Goal: Obtain resource: Download file/media

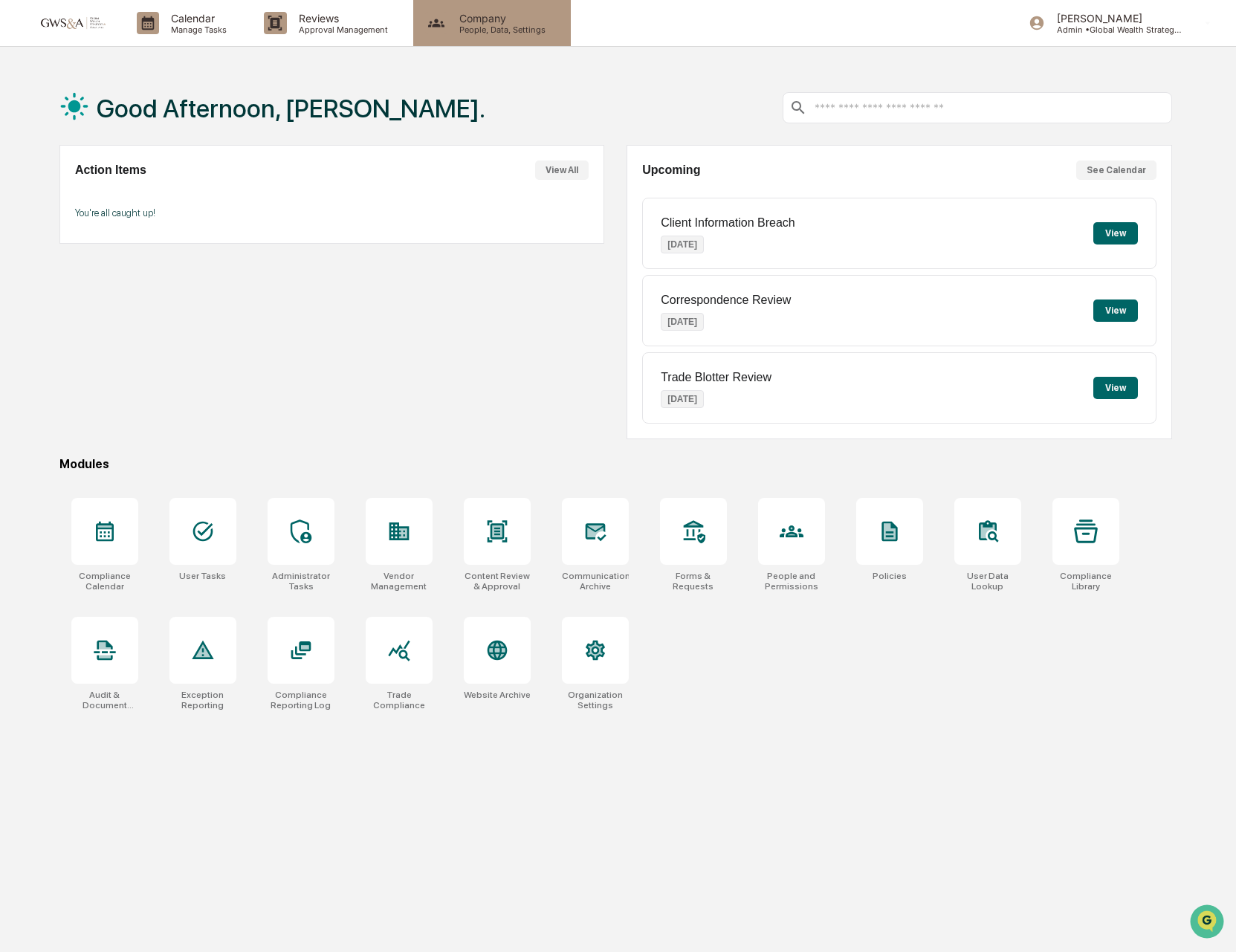
click at [464, 22] on p "Company" at bounding box center [499, 18] width 105 height 13
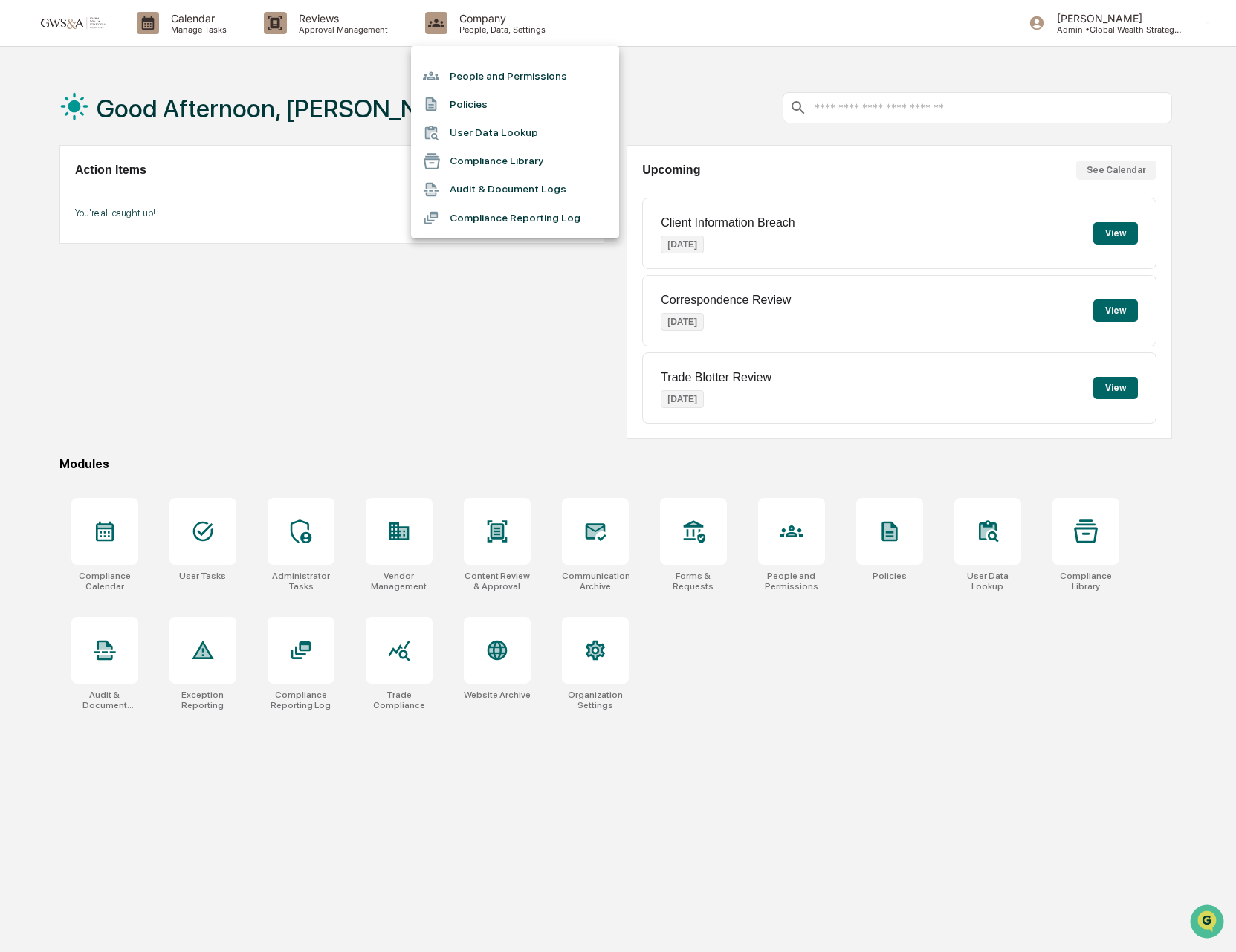
click at [352, 23] on div at bounding box center [618, 476] width 1236 height 952
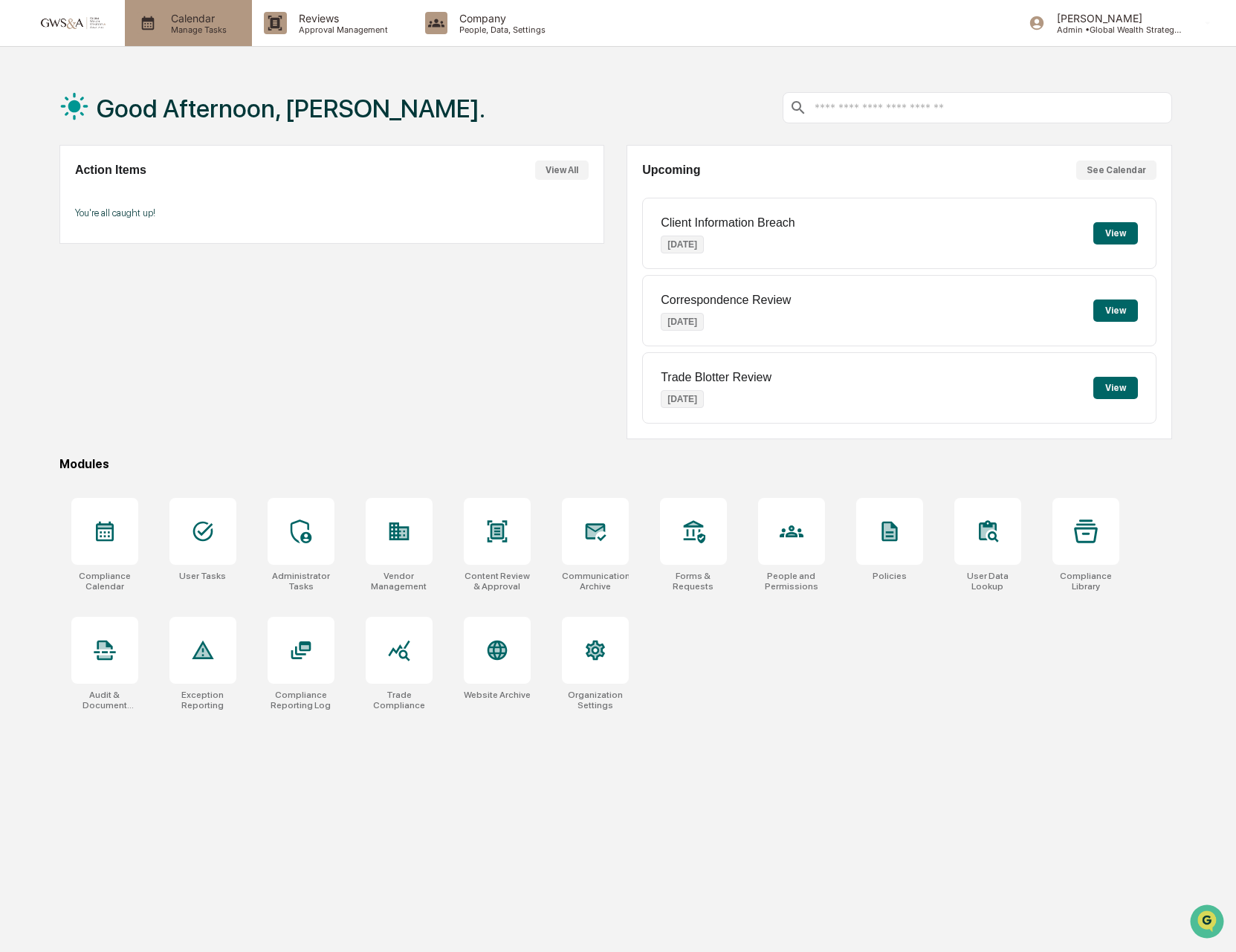
click at [216, 21] on p "Calendar" at bounding box center [196, 18] width 75 height 13
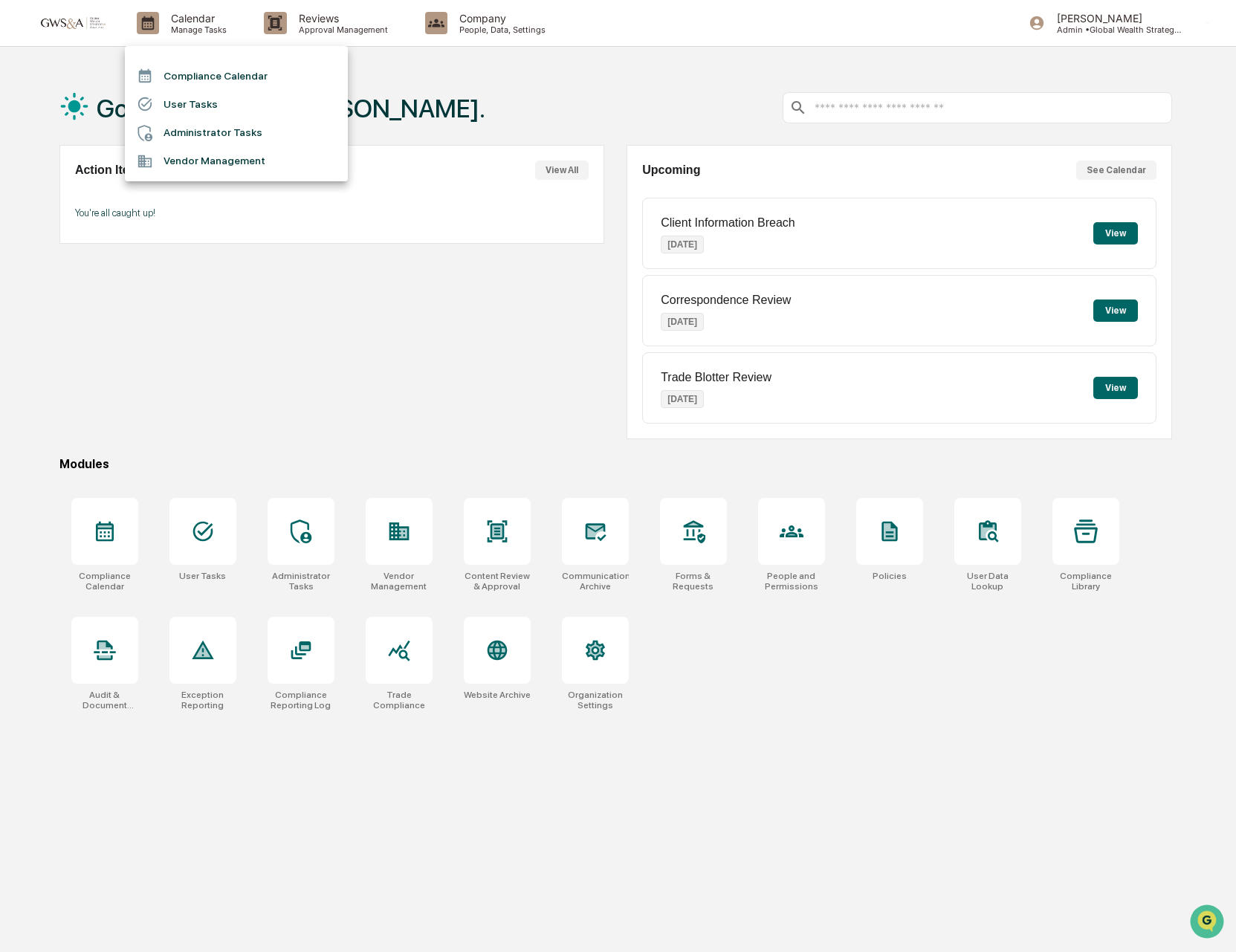
click at [351, 27] on div at bounding box center [618, 476] width 1236 height 952
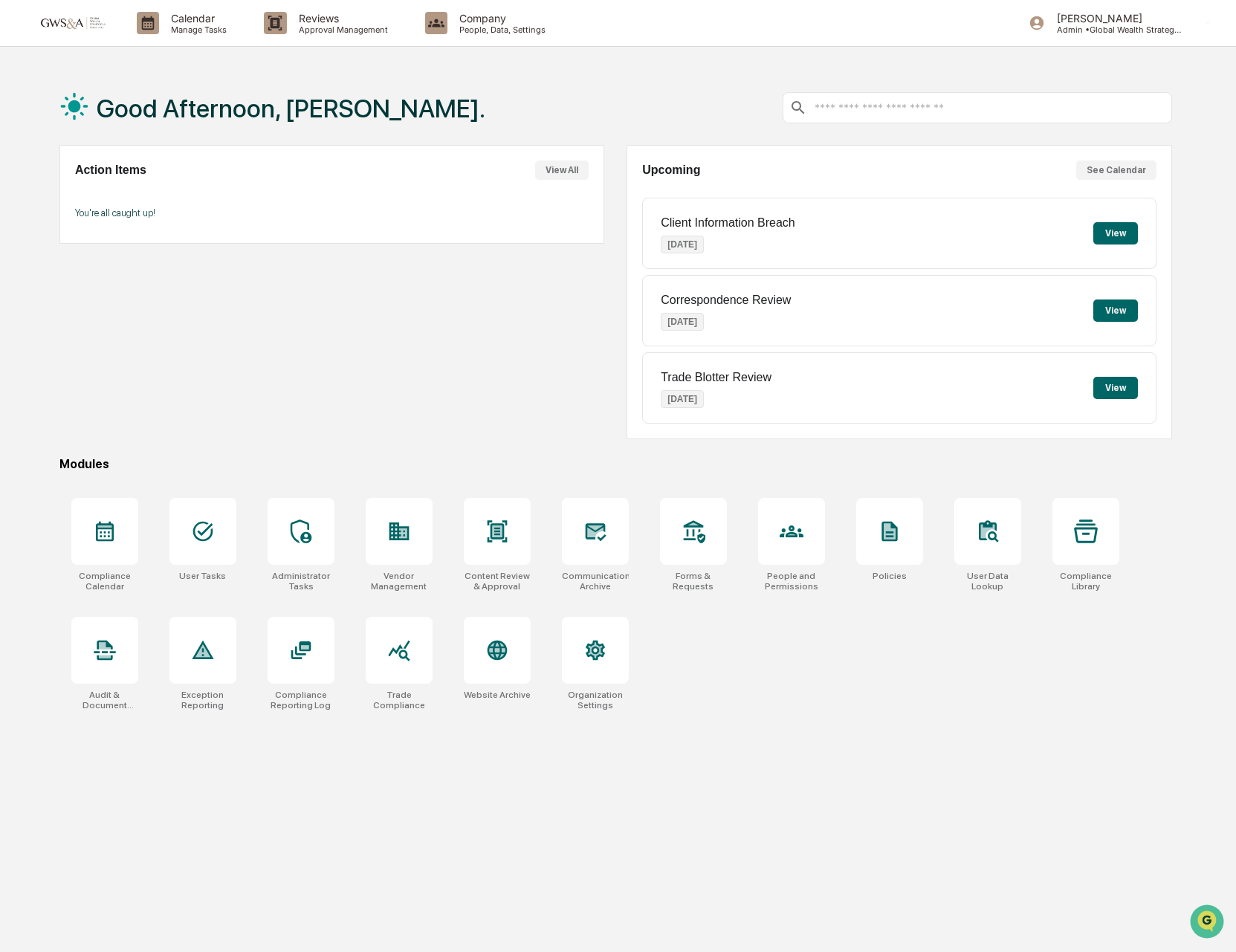
click at [330, 23] on p "Reviews" at bounding box center [341, 18] width 108 height 13
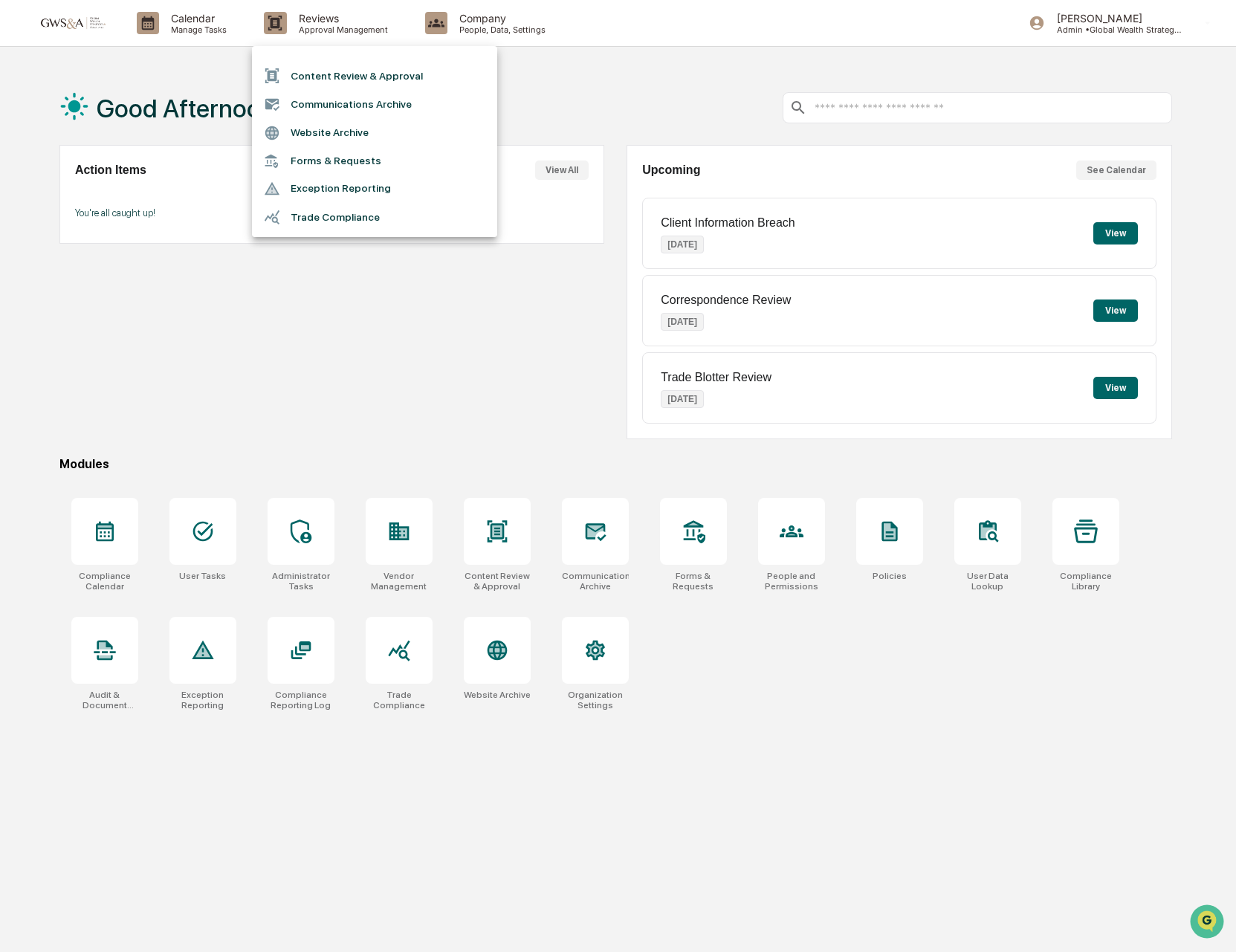
click at [342, 105] on li "Communications Archive" at bounding box center [375, 104] width 246 height 29
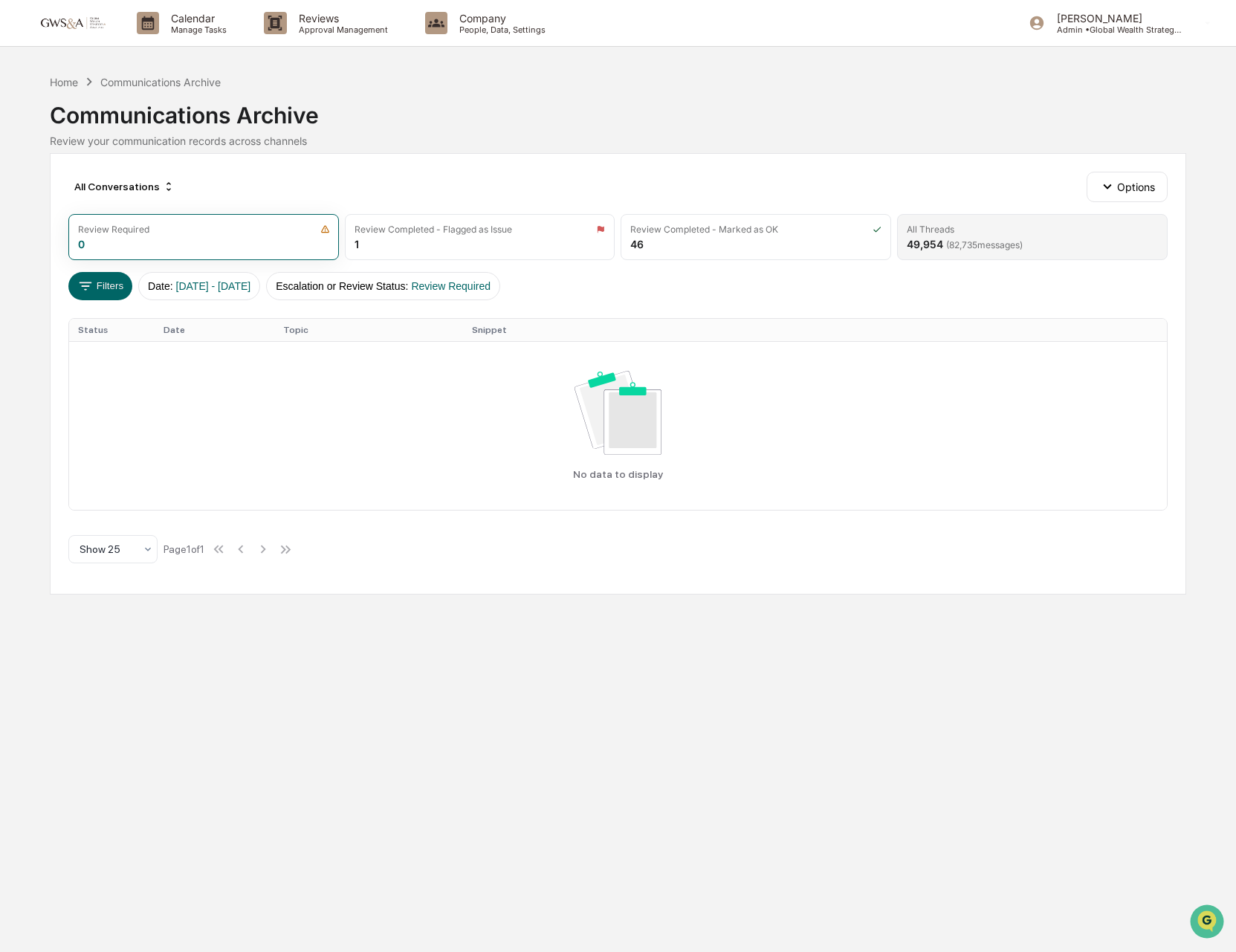
click at [980, 248] on span "( 82,735 messages)" at bounding box center [984, 245] width 77 height 11
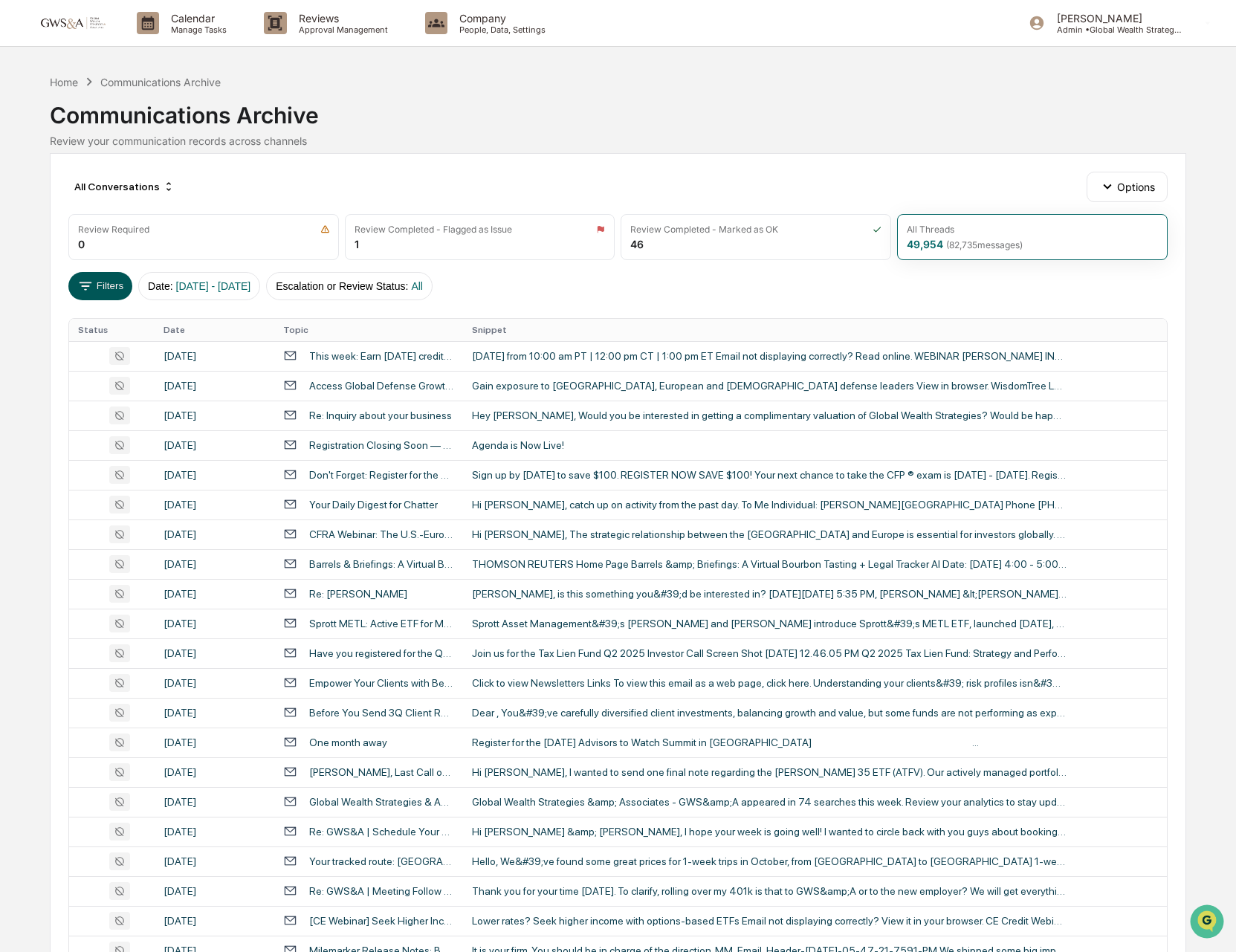
click at [107, 294] on button "Filters" at bounding box center [100, 286] width 65 height 29
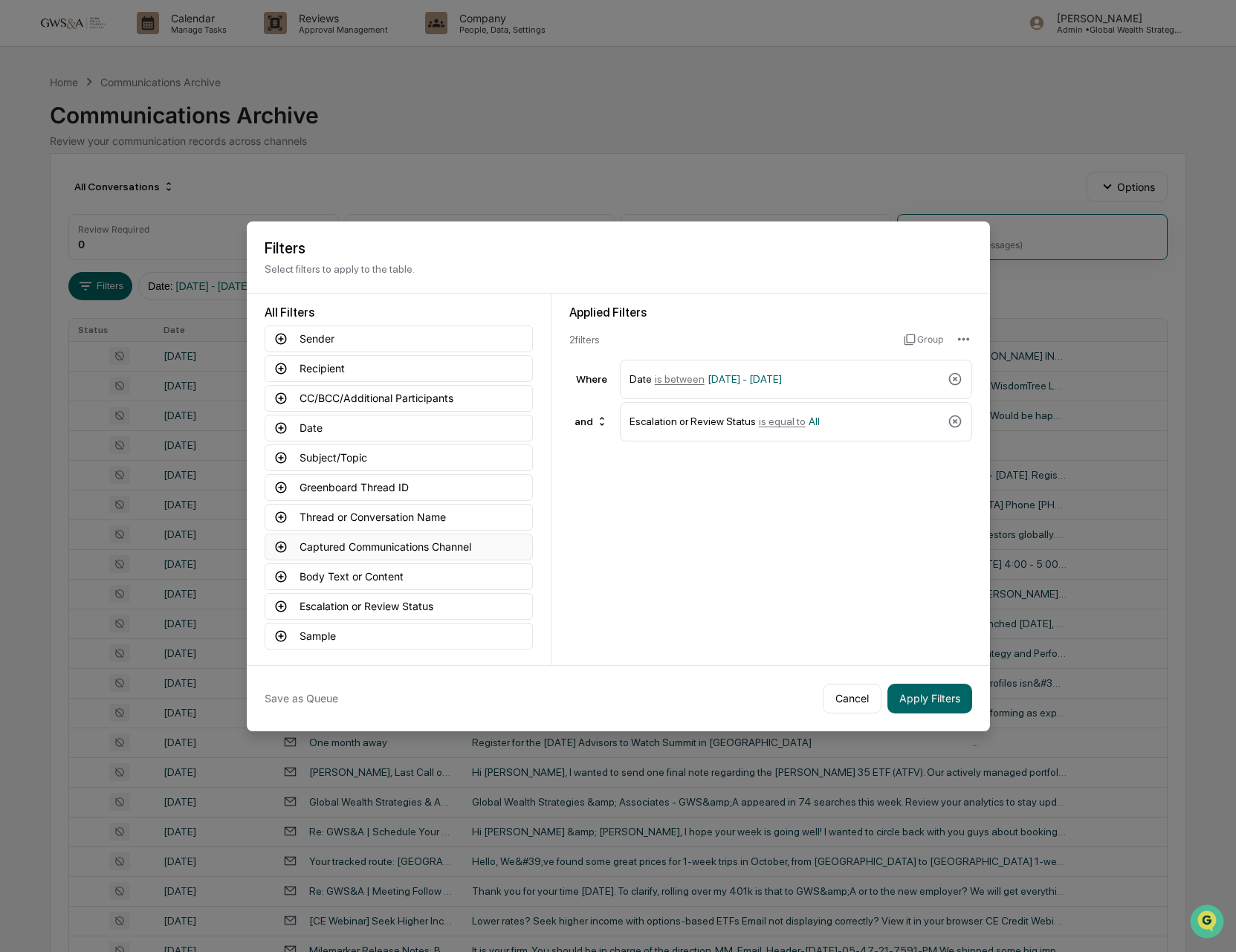
click at [396, 547] on button "Captured Communications Channel" at bounding box center [399, 547] width 268 height 27
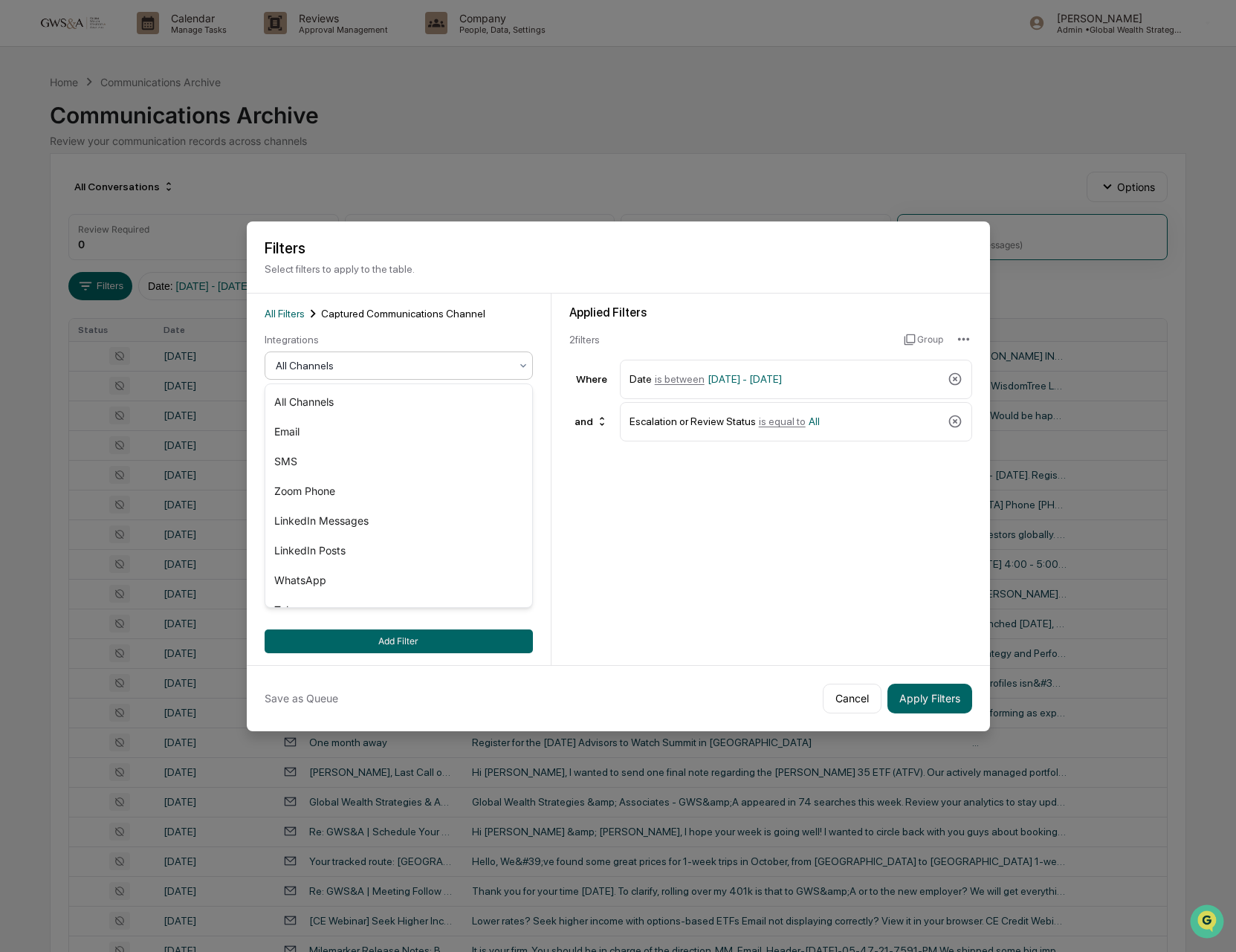
click at [395, 358] on div at bounding box center [393, 366] width 234 height 15
click at [399, 470] on div "SMS" at bounding box center [399, 461] width 267 height 29
click at [933, 713] on div "Save as Queue Cancel Apply Filters" at bounding box center [618, 698] width 743 height 66
click at [933, 706] on button "Apply Filters" at bounding box center [929, 698] width 85 height 29
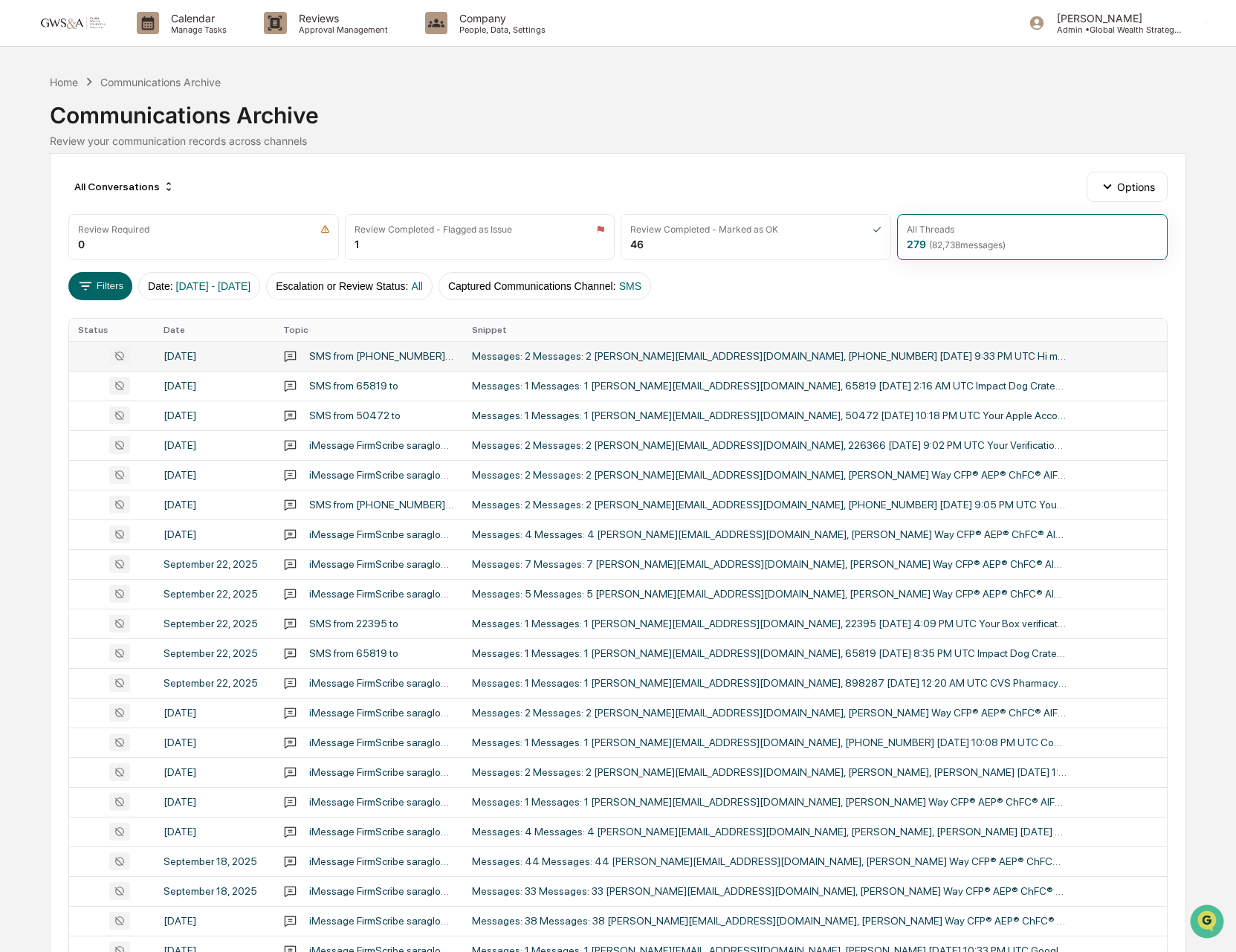
click at [714, 356] on div "Messages: 2 Messages: 2 [PERSON_NAME][EMAIL_ADDRESS][DOMAIN_NAME], [PHONE_NUMBE…" at bounding box center [769, 356] width 594 height 12
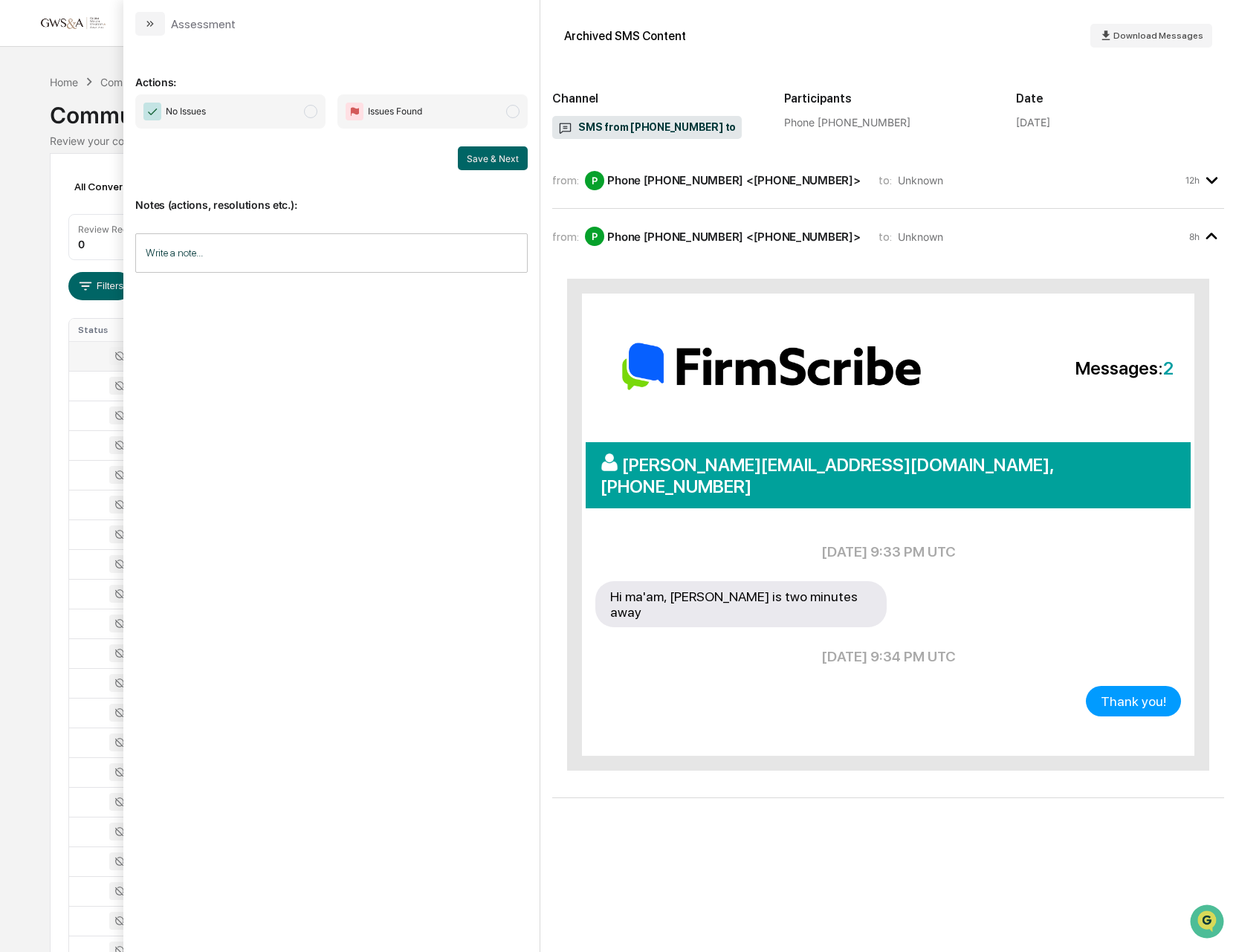
click at [661, 194] on div "from: P Phone [PHONE_NUMBER] <[PHONE_NUMBER]> to: Unknown 12h" at bounding box center [888, 180] width 672 height 32
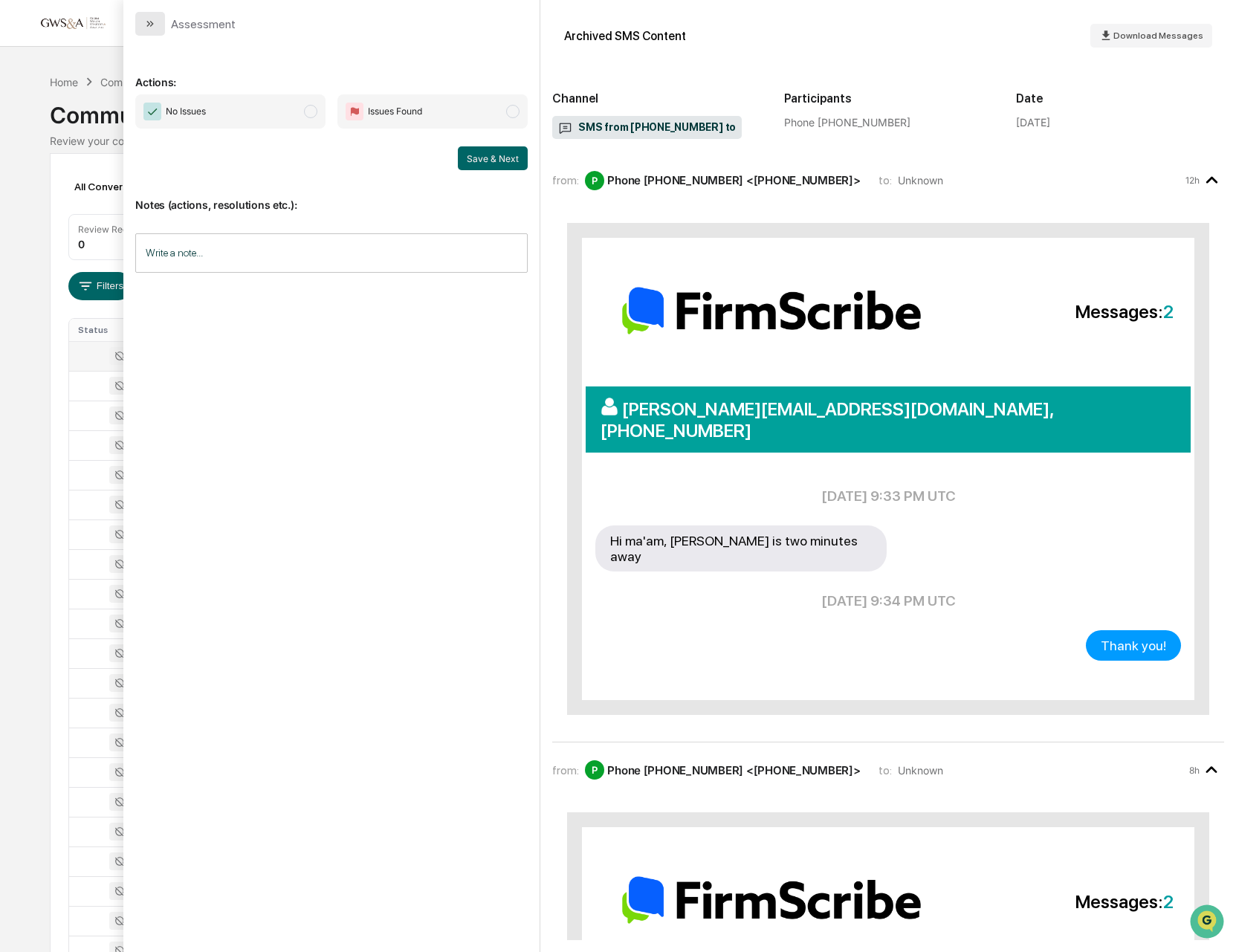
click at [161, 28] on button "modal" at bounding box center [150, 24] width 29 height 24
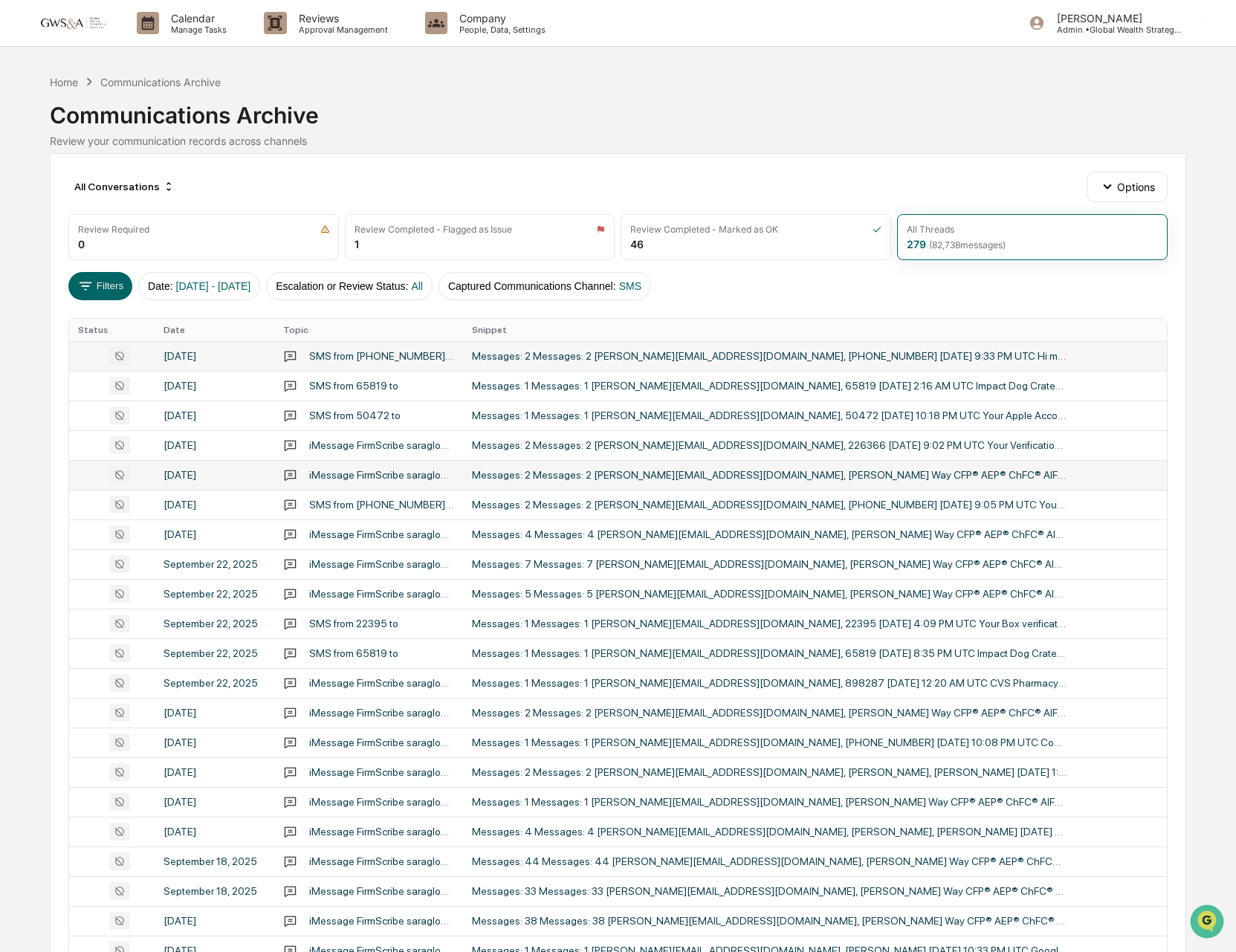
click at [772, 476] on div "Messages: 2 Messages: 2 [PERSON_NAME][EMAIL_ADDRESS][DOMAIN_NAME], [PERSON_NAME…" at bounding box center [769, 475] width 594 height 12
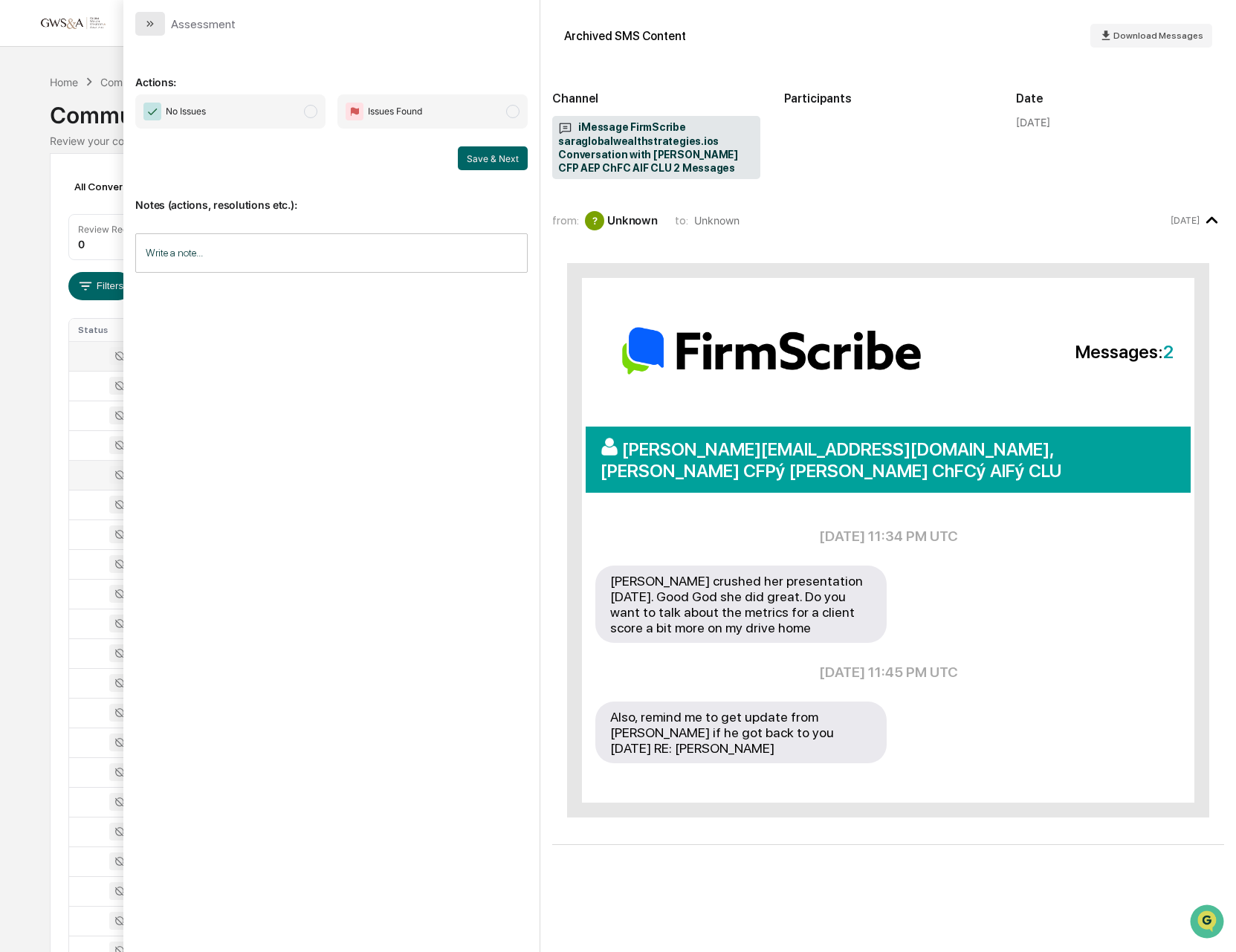
click at [157, 24] on button "modal" at bounding box center [150, 24] width 29 height 24
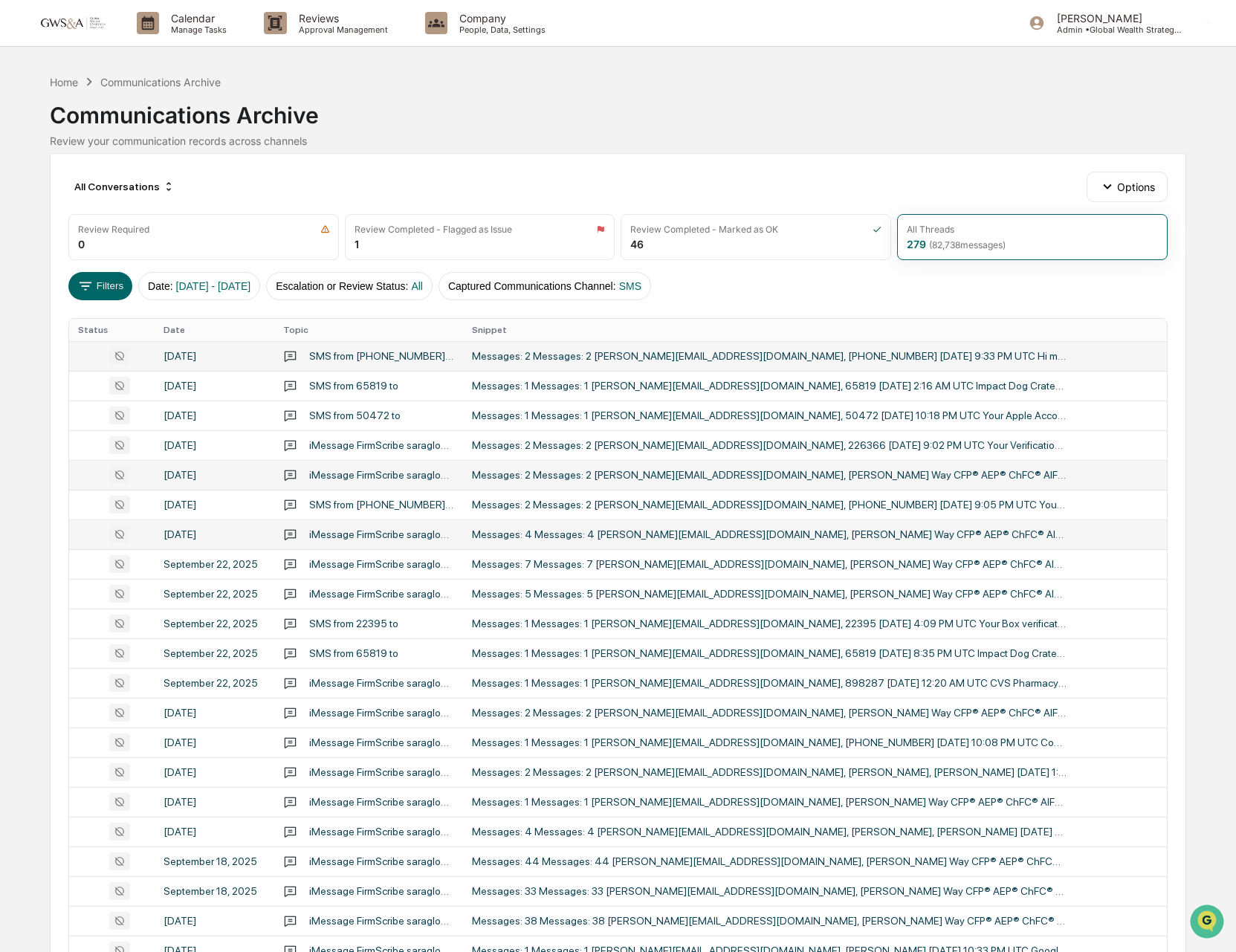
click at [992, 530] on div "Messages: 4 Messages: 4 [PERSON_NAME][EMAIL_ADDRESS][DOMAIN_NAME], [PERSON_NAME…" at bounding box center [769, 534] width 594 height 12
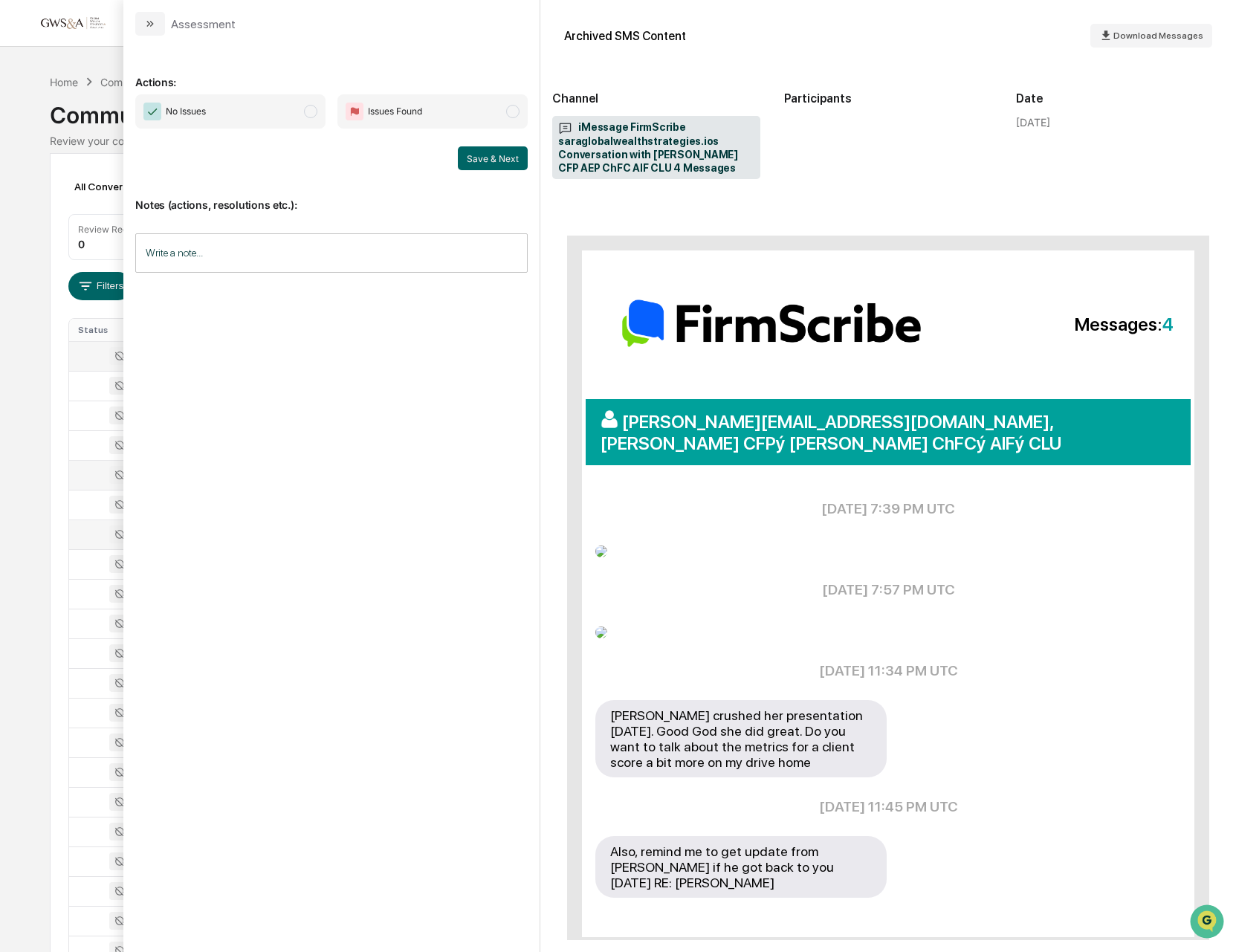
scroll to position [23, 0]
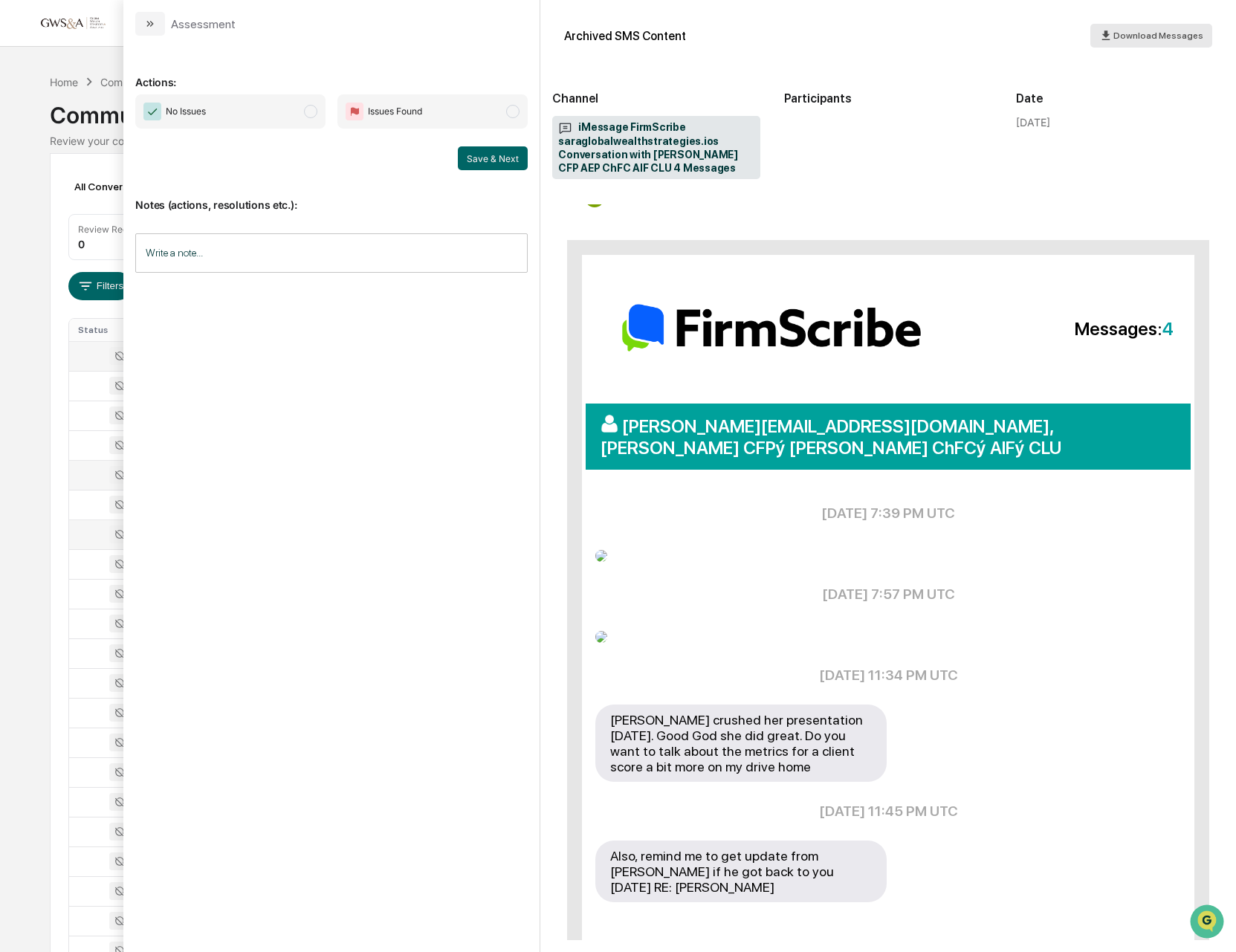
click at [1121, 39] on span "Download Messages" at bounding box center [1158, 35] width 90 height 10
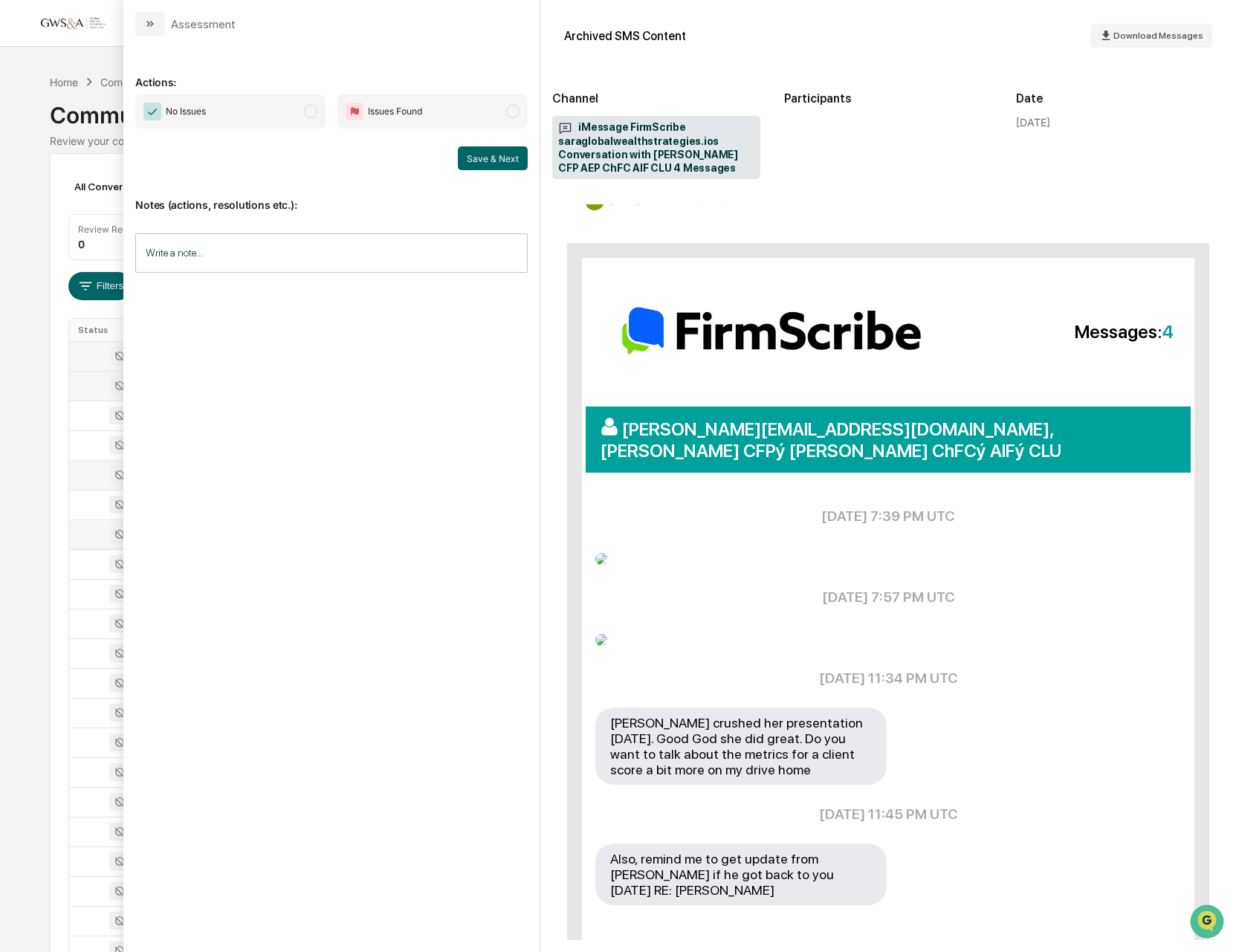
scroll to position [0, 0]
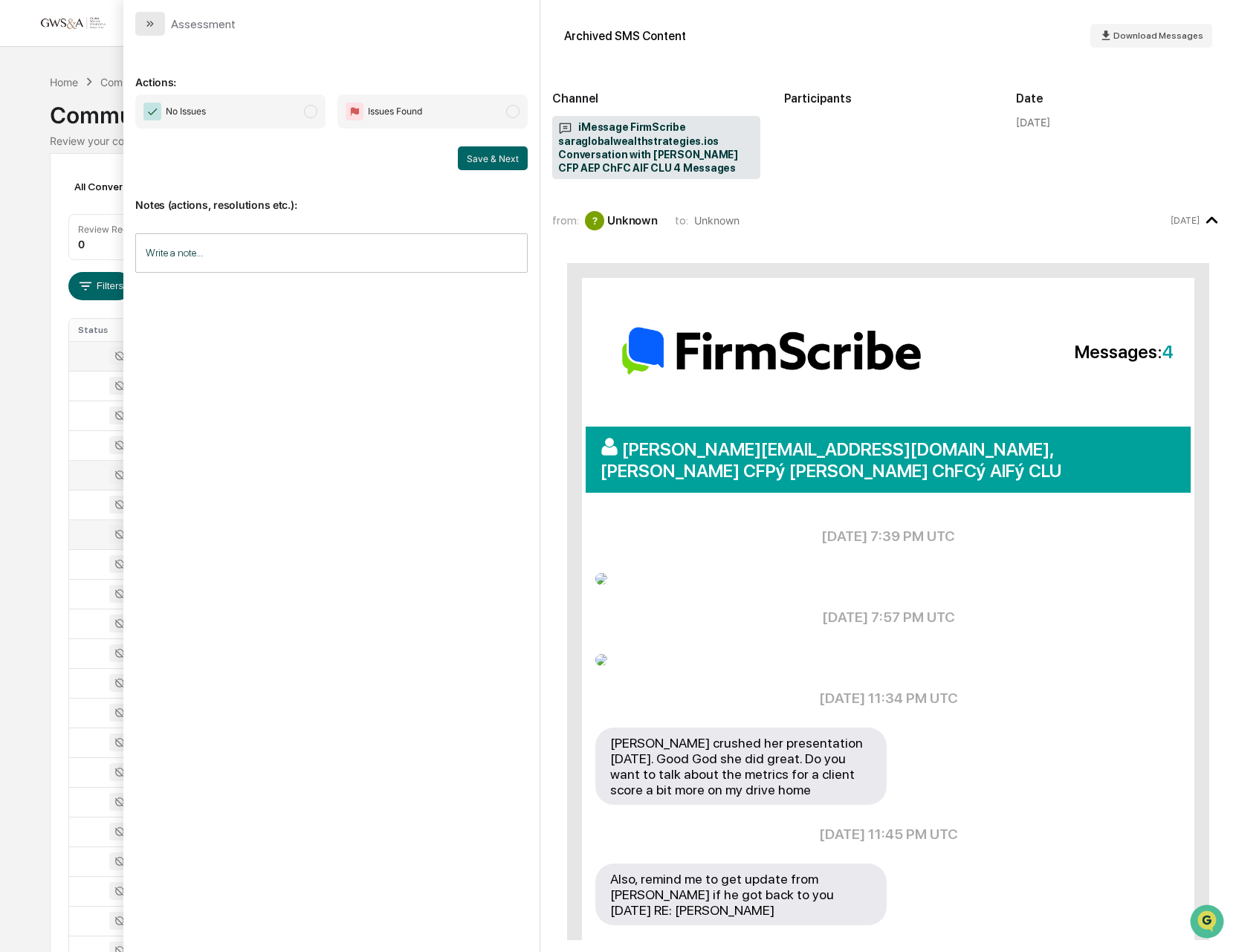
click at [156, 21] on button "modal" at bounding box center [150, 24] width 29 height 24
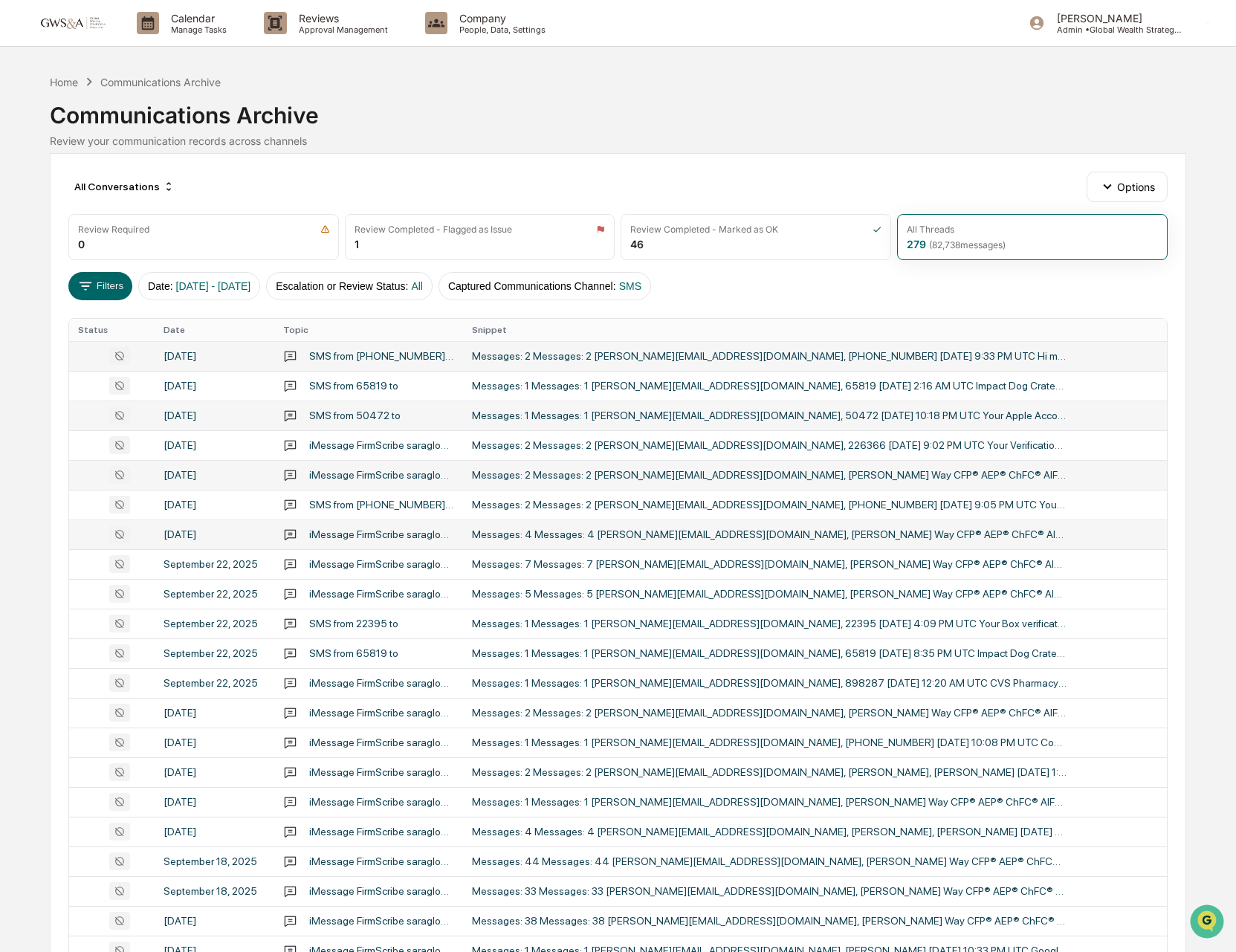
scroll to position [2, 0]
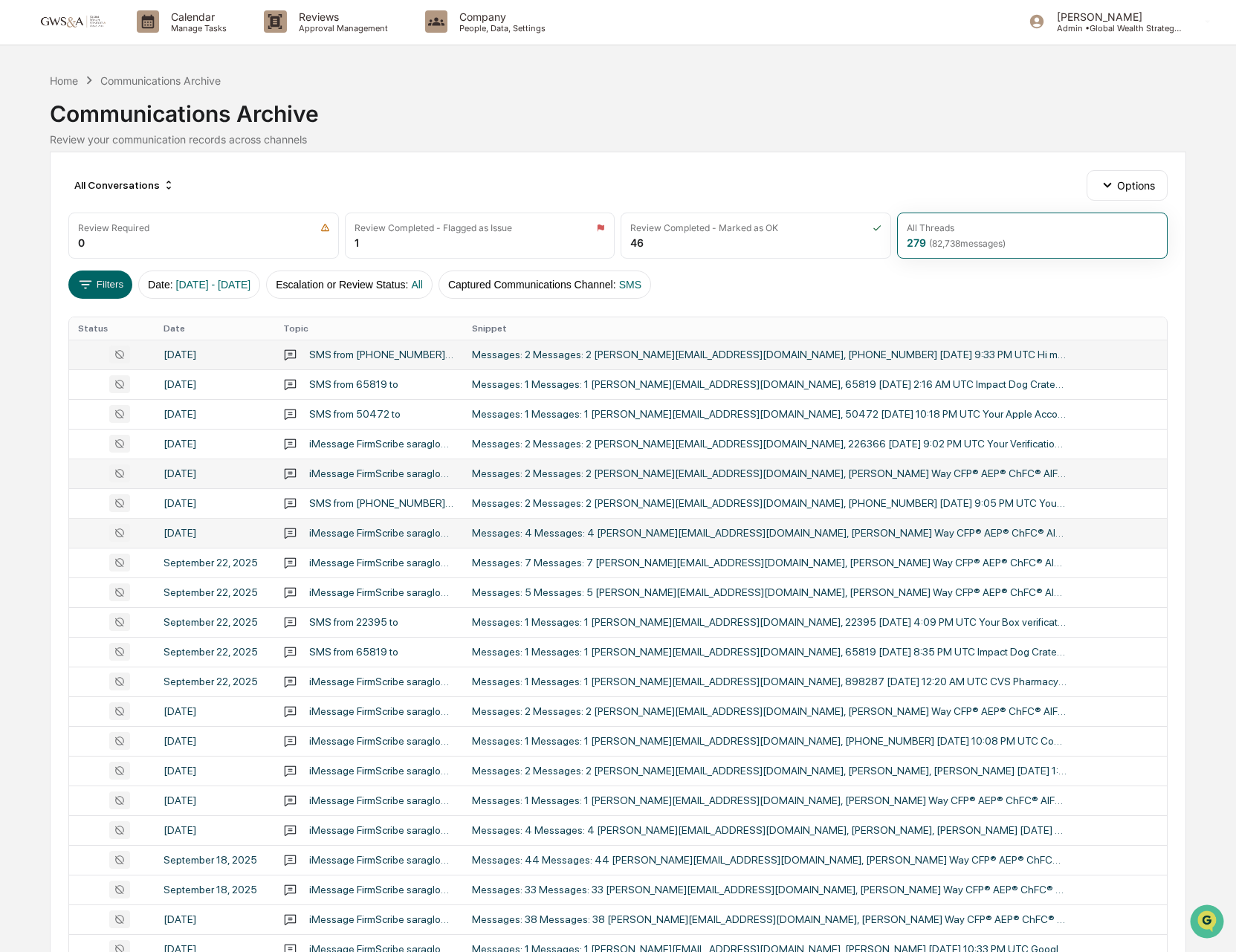
click at [840, 528] on div "Messages: 4 Messages: 4 [PERSON_NAME][EMAIL_ADDRESS][DOMAIN_NAME], [PERSON_NAME…" at bounding box center [769, 533] width 594 height 12
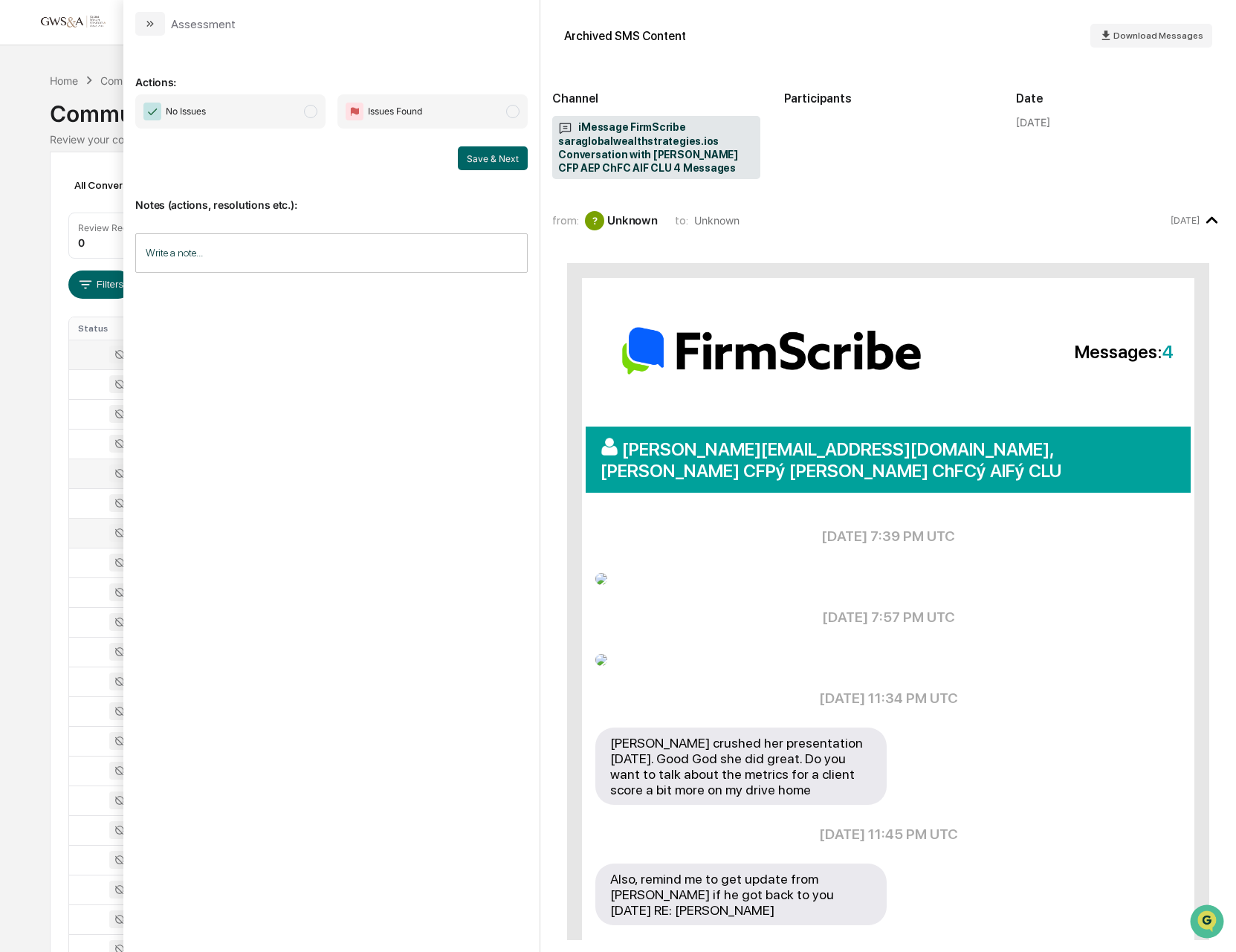
click at [140, 18] on button "modal" at bounding box center [150, 24] width 29 height 24
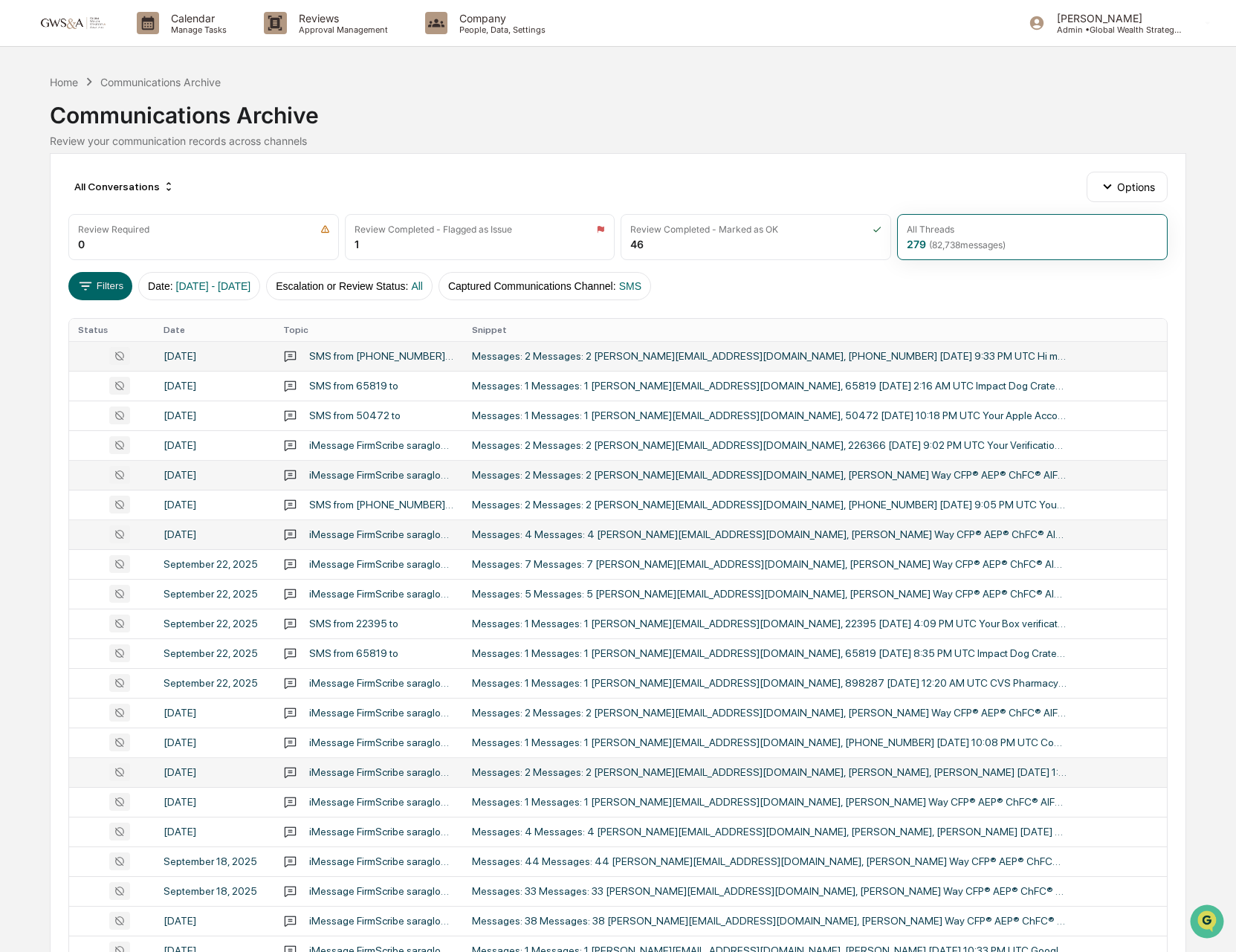
scroll to position [6, 0]
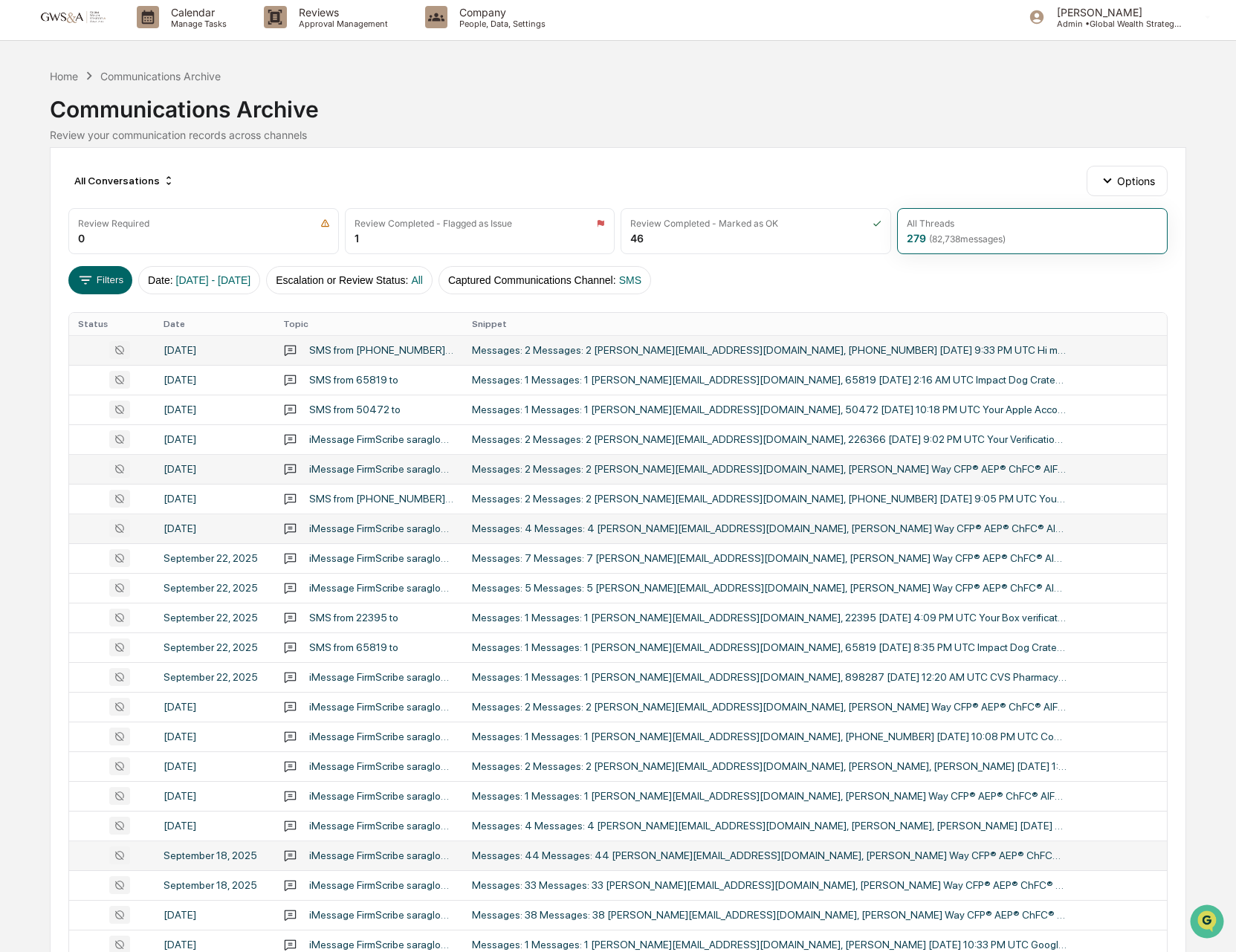
click at [922, 853] on div "Messages: 44 Messages: 44 [PERSON_NAME][EMAIL_ADDRESS][DOMAIN_NAME], [PERSON_NA…" at bounding box center [769, 855] width 594 height 12
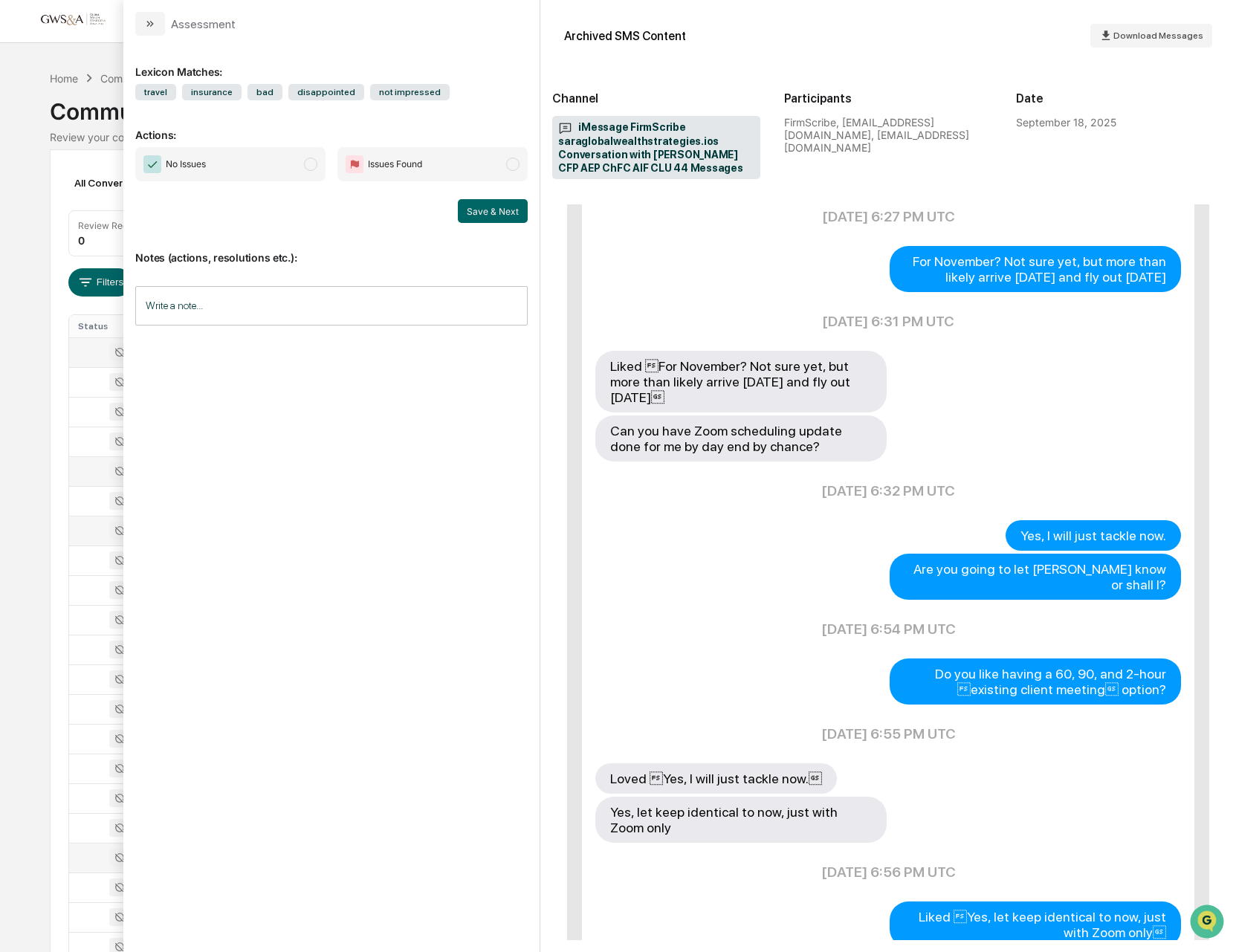
scroll to position [4552, 0]
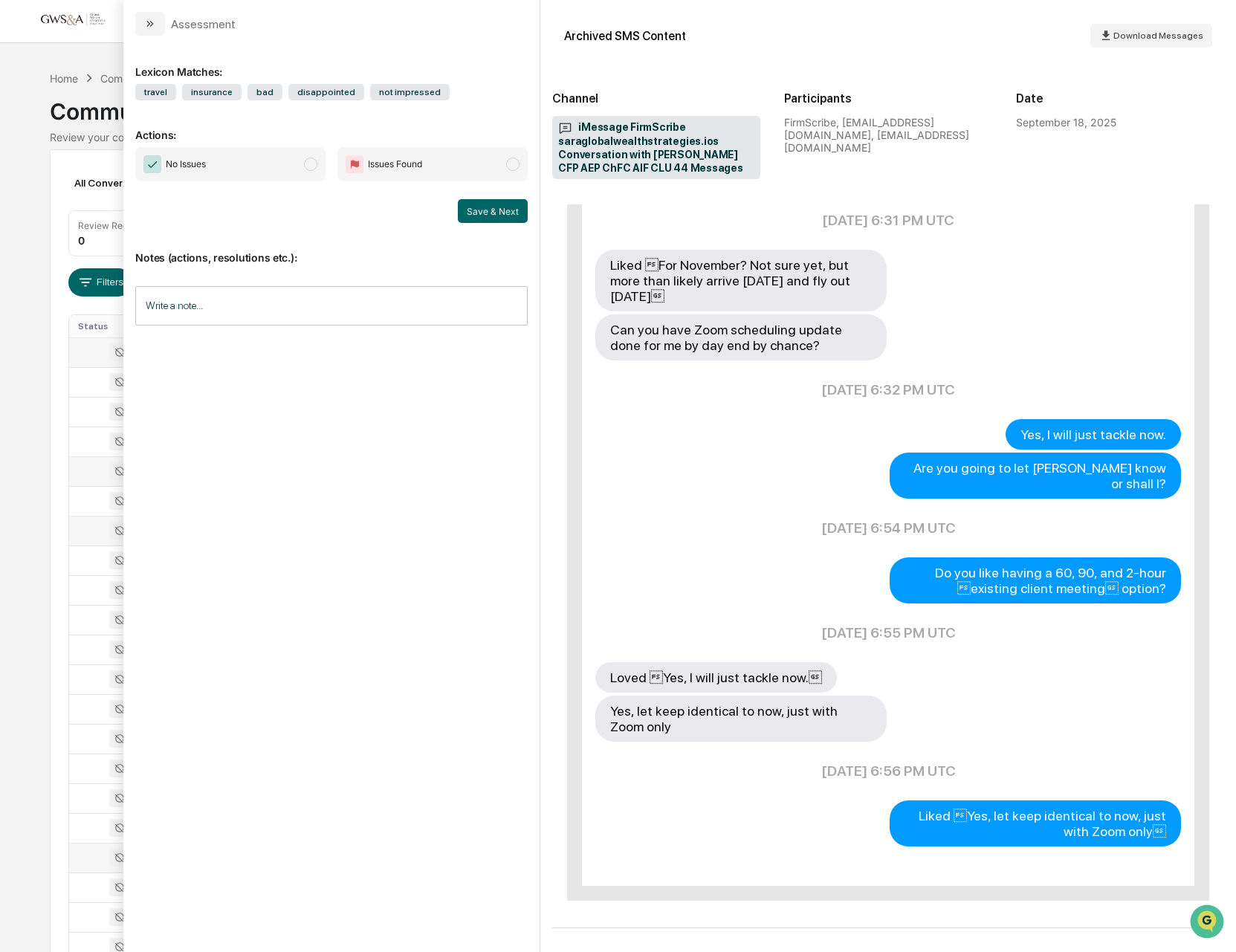
click at [48, 59] on div "Calendar Manage Tasks Reviews Approval Management Company People, Data, Setting…" at bounding box center [618, 581] width 1236 height 1169
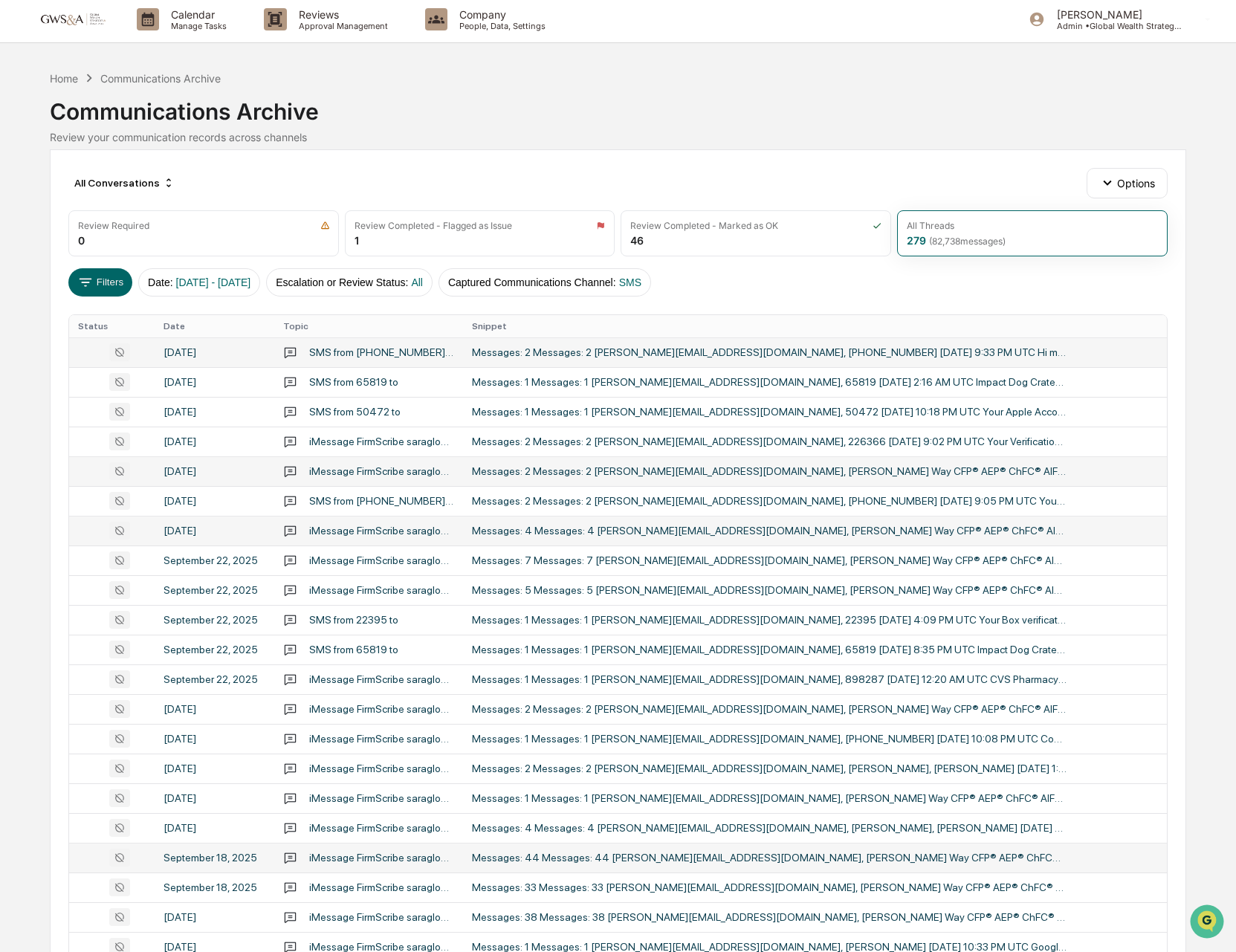
click at [62, 13] on img at bounding box center [71, 19] width 71 height 14
